Goal: Navigation & Orientation: Understand site structure

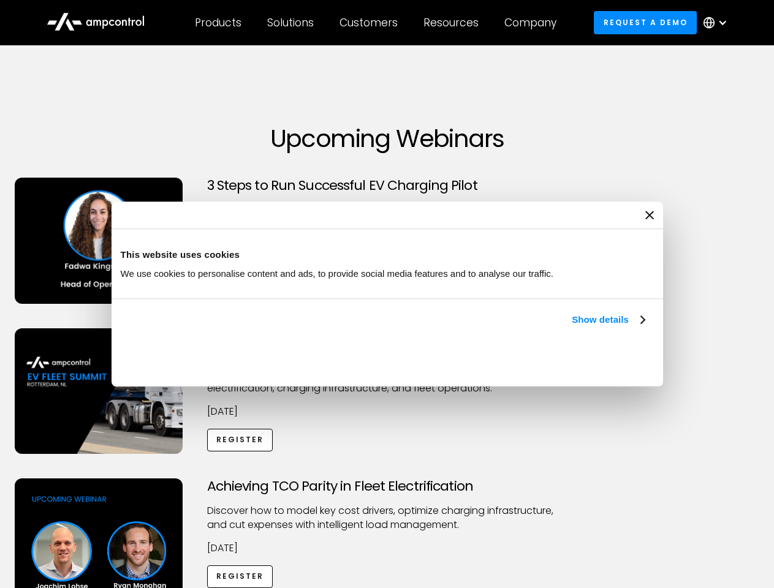
click at [572, 327] on link "Show details" at bounding box center [608, 320] width 72 height 15
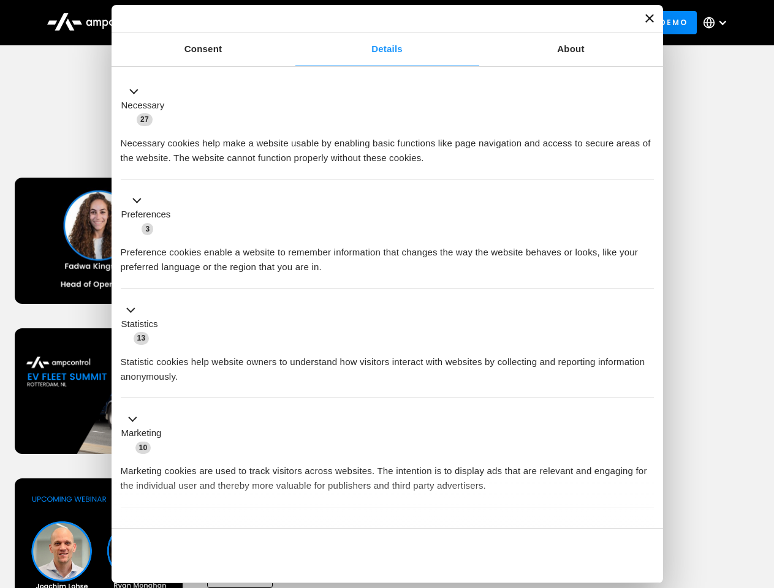
click at [646, 165] on div "Necessary cookies help make a website usable by enabling basic functions like p…" at bounding box center [387, 146] width 533 height 39
click at [761, 494] on div "Achieving TCO Parity in Fleet Electrification Discover how to model key cost dr…" at bounding box center [387, 575] width 770 height 192
click at [377, 23] on div "Customers" at bounding box center [369, 22] width 58 height 13
click at [218, 23] on div "Products" at bounding box center [218, 22] width 47 height 13
click at [291, 23] on div "Solutions" at bounding box center [290, 22] width 47 height 13
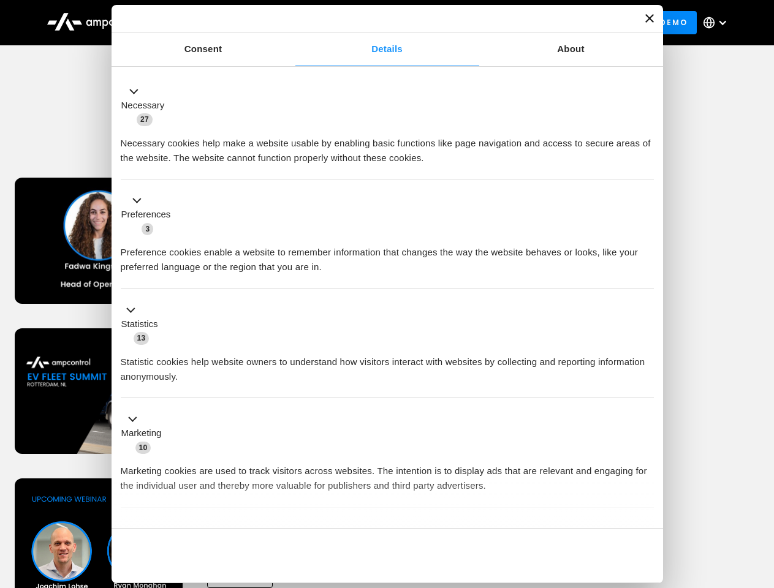
click at [371, 23] on div "Customers" at bounding box center [369, 22] width 58 height 13
click at [454, 23] on div "Resources" at bounding box center [451, 22] width 55 height 13
click at [534, 23] on div "Company" at bounding box center [530, 22] width 52 height 13
click at [718, 23] on div at bounding box center [723, 23] width 10 height 10
